Goal: Transaction & Acquisition: Purchase product/service

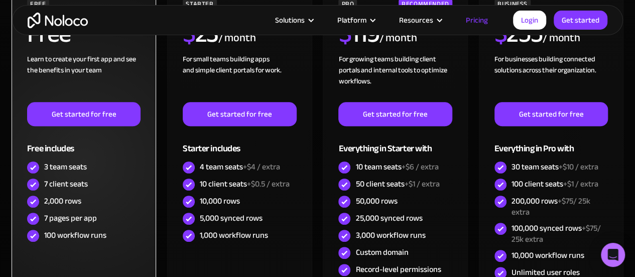
scroll to position [351, 0]
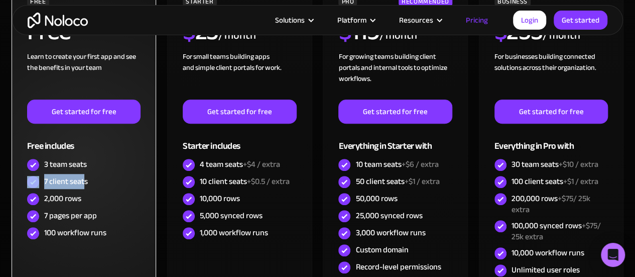
drag, startPoint x: 84, startPoint y: 181, endPoint x: 40, endPoint y: 180, distance: 44.2
click at [40, 180] on div "7 client seats" at bounding box center [83, 181] width 113 height 17
drag, startPoint x: 52, startPoint y: 197, endPoint x: 84, endPoint y: 200, distance: 32.3
click at [84, 200] on div "2,000 rows" at bounding box center [83, 198] width 113 height 17
drag, startPoint x: 58, startPoint y: 213, endPoint x: 94, endPoint y: 213, distance: 35.6
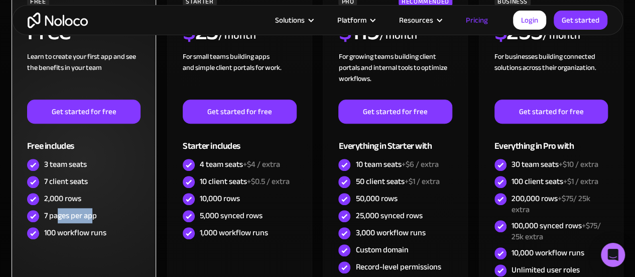
click at [94, 213] on div "7 pages per app" at bounding box center [70, 215] width 53 height 11
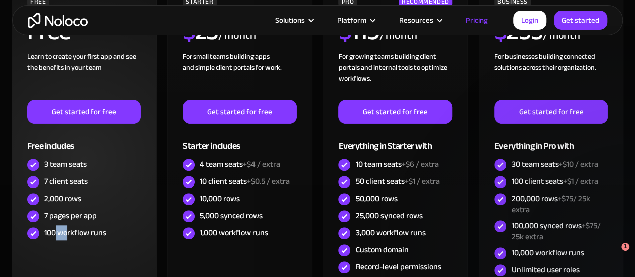
drag, startPoint x: 56, startPoint y: 232, endPoint x: 105, endPoint y: 233, distance: 49.2
click at [105, 233] on div "100 workflow runs" at bounding box center [75, 232] width 62 height 11
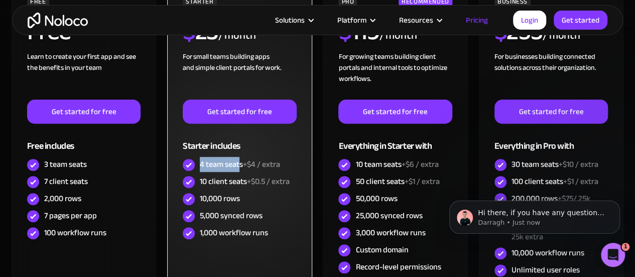
drag, startPoint x: 240, startPoint y: 164, endPoint x: 200, endPoint y: 162, distance: 40.2
click at [200, 162] on div "4 team seats +$4 / extra" at bounding box center [240, 164] width 80 height 11
drag, startPoint x: 248, startPoint y: 161, endPoint x: 283, endPoint y: 162, distance: 35.1
click at [283, 162] on div "4 team seats +$4 / extra" at bounding box center [239, 164] width 113 height 17
drag, startPoint x: 204, startPoint y: 179, endPoint x: 245, endPoint y: 177, distance: 40.7
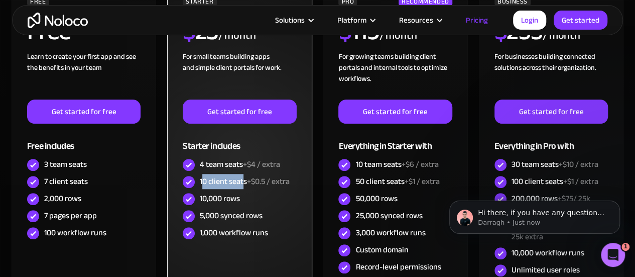
click at [245, 177] on div "10 client seats +$0.5 / extra" at bounding box center [245, 181] width 90 height 11
click at [248, 188] on div "10 client seats +$0.5 / extra" at bounding box center [239, 181] width 113 height 17
drag, startPoint x: 246, startPoint y: 182, endPoint x: 196, endPoint y: 181, distance: 50.7
click at [196, 181] on div "10 client seats +$0.5 / extra" at bounding box center [239, 181] width 113 height 17
drag, startPoint x: 253, startPoint y: 180, endPoint x: 292, endPoint y: 180, distance: 38.6
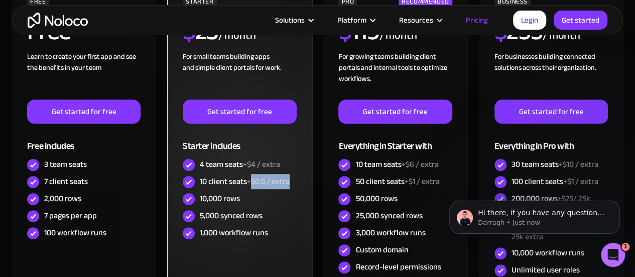
click at [292, 180] on div "10 client seats +$0.5 / extra" at bounding box center [239, 181] width 113 height 17
drag, startPoint x: 207, startPoint y: 180, endPoint x: 245, endPoint y: 180, distance: 37.6
click at [245, 180] on div "10 client seats +$0.5 / extra" at bounding box center [245, 181] width 90 height 11
click at [246, 183] on div "10 client seats +$0.5 / extra" at bounding box center [245, 181] width 90 height 11
drag, startPoint x: 246, startPoint y: 182, endPoint x: 200, endPoint y: 179, distance: 45.8
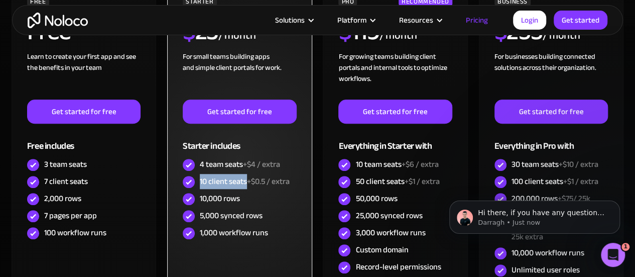
click at [200, 179] on div "10 client seats +$0.5 / extra" at bounding box center [245, 181] width 90 height 11
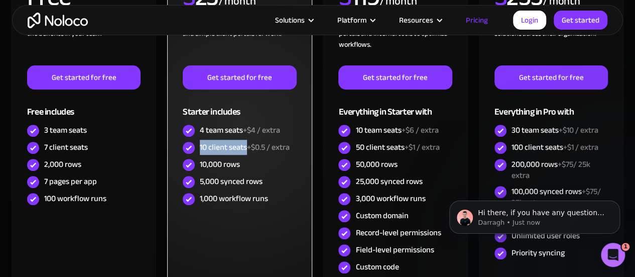
scroll to position [401, 0]
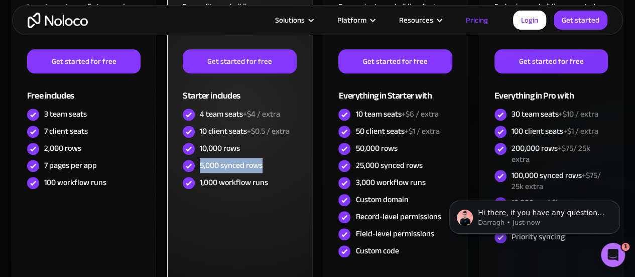
drag, startPoint x: 264, startPoint y: 165, endPoint x: 197, endPoint y: 160, distance: 66.9
click at [197, 160] on div "5,000 synced rows" at bounding box center [239, 165] width 113 height 17
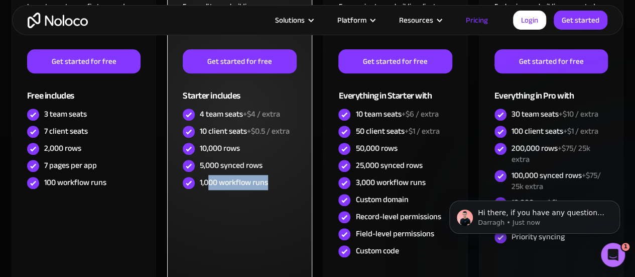
drag, startPoint x: 210, startPoint y: 179, endPoint x: 268, endPoint y: 184, distance: 58.4
click at [268, 184] on div "1,000 workflow runs" at bounding box center [239, 182] width 113 height 17
